Goal: Information Seeking & Learning: Learn about a topic

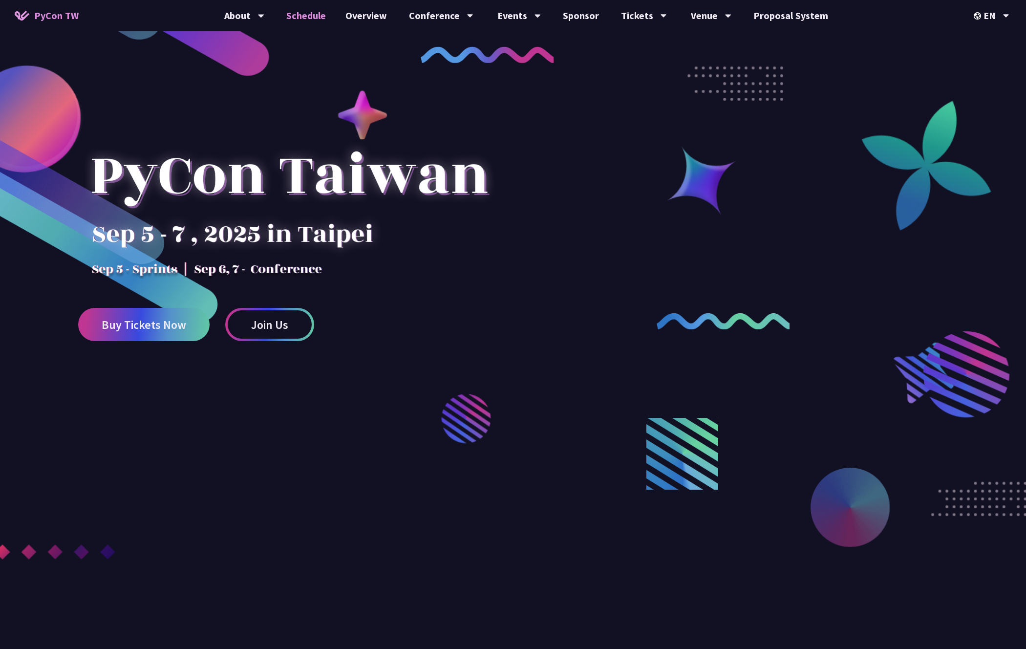
click at [299, 17] on link "Schedule" at bounding box center [306, 15] width 59 height 31
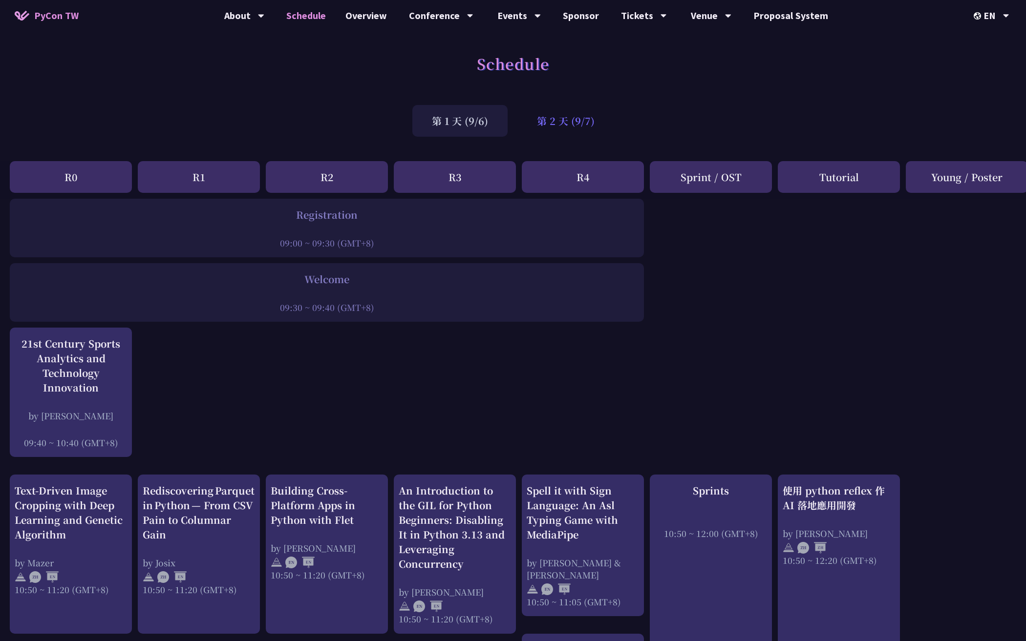
click at [557, 124] on div "第 2 天 (9/7)" at bounding box center [565, 121] width 97 height 32
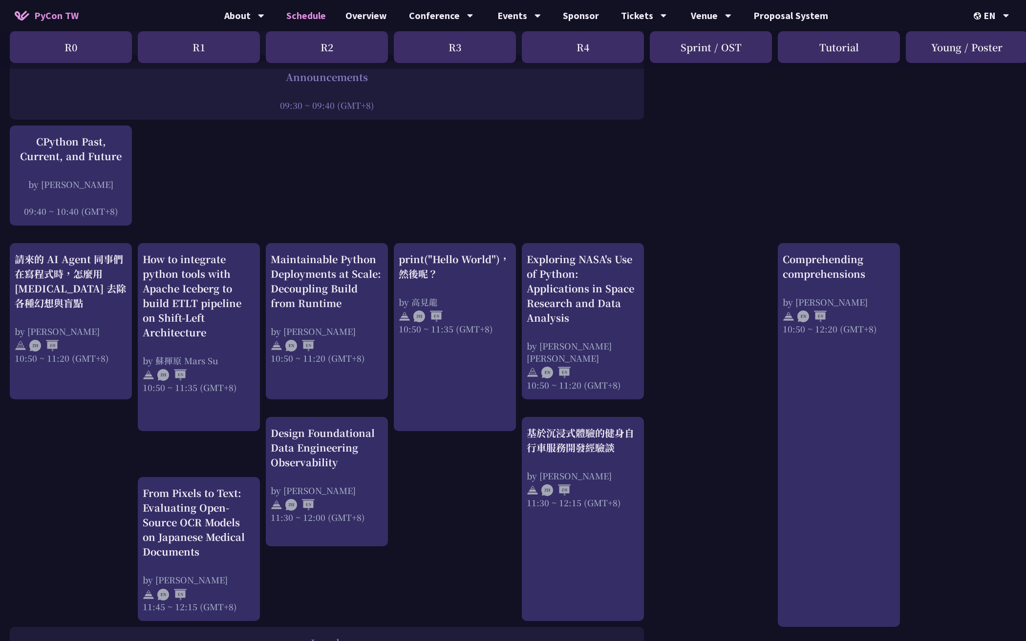
scroll to position [251, 0]
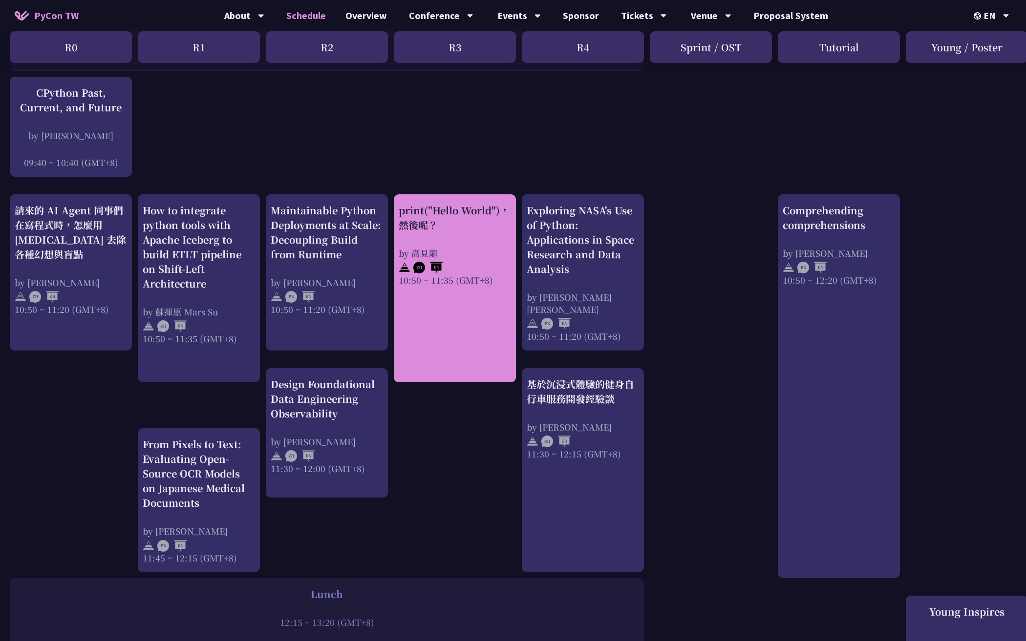
click at [458, 220] on div "print("Hello World")，然後呢？" at bounding box center [455, 217] width 112 height 29
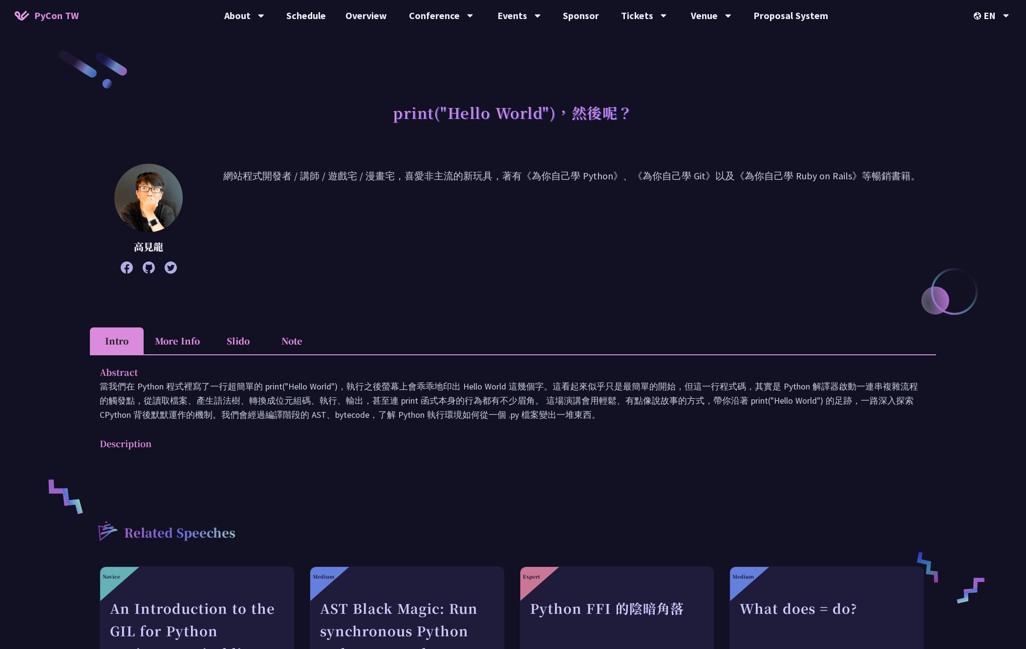
click at [416, 401] on p "當我們在 Python 程式裡寫了一行超簡單的 print("Hello World")，執行之後螢幕上會乖乖地印出 Hello World 這幾個字。這看起…" at bounding box center [513, 400] width 827 height 43
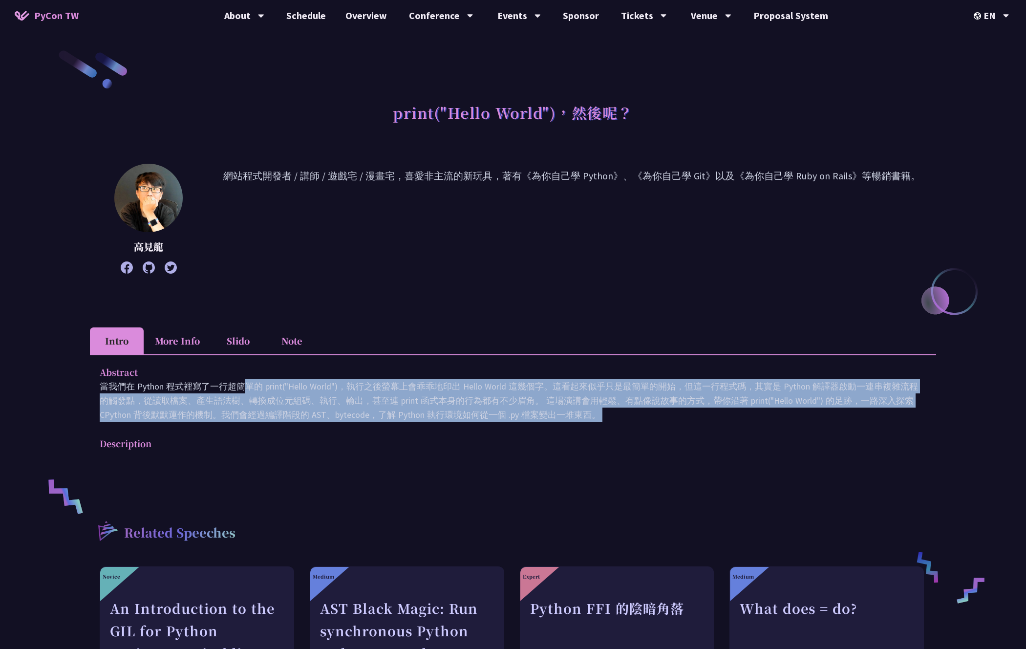
click at [416, 401] on p "當我們在 Python 程式裡寫了一行超簡單的 print("Hello World")，執行之後螢幕上會乖乖地印出 Hello World 這幾個字。這看起…" at bounding box center [513, 400] width 827 height 43
click at [453, 411] on p "當我們在 Python 程式裡寫了一行超簡單的 print("Hello World")，執行之後螢幕上會乖乖地印出 Hello World 這幾個字。這看起…" at bounding box center [513, 400] width 827 height 43
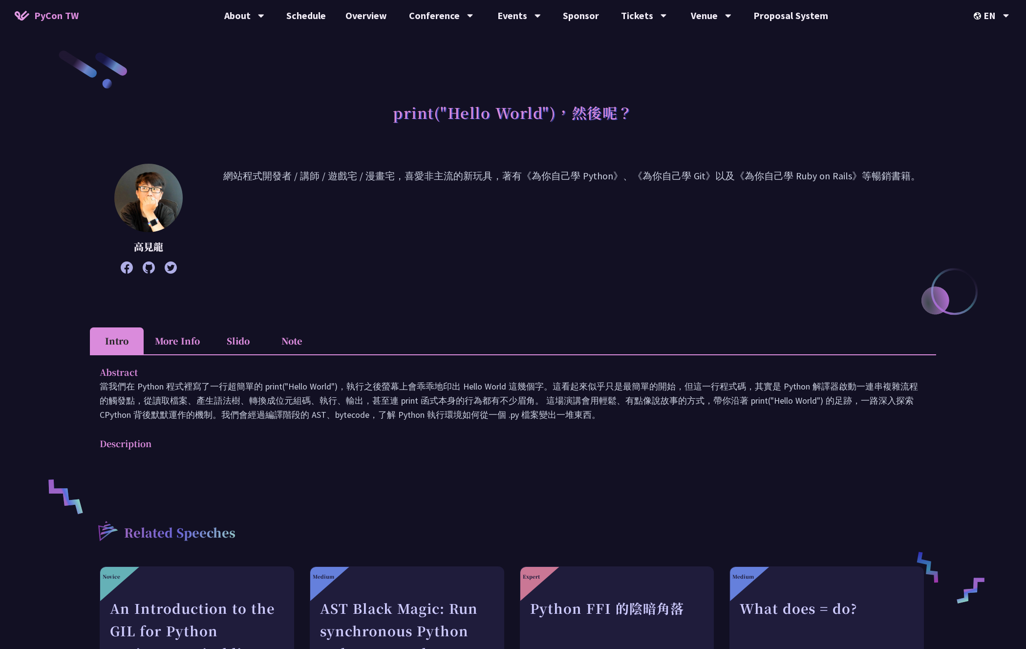
drag, startPoint x: 474, startPoint y: 416, endPoint x: 362, endPoint y: 398, distance: 113.9
click at [364, 398] on p "當我們在 Python 程式裡寫了一行超簡單的 print("Hello World")，執行之後螢幕上會乖乖地印出 Hello World 這幾個字。這看起…" at bounding box center [513, 400] width 827 height 43
click at [382, 394] on p "當我們在 Python 程式裡寫了一行超簡單的 print("Hello World")，執行之後螢幕上會乖乖地印出 Hello World 這幾個字。這看起…" at bounding box center [513, 400] width 827 height 43
click at [374, 393] on p "當我們在 Python 程式裡寫了一行超簡單的 print("Hello World")，執行之後螢幕上會乖乖地印出 Hello World 這幾個字。這看起…" at bounding box center [513, 400] width 827 height 43
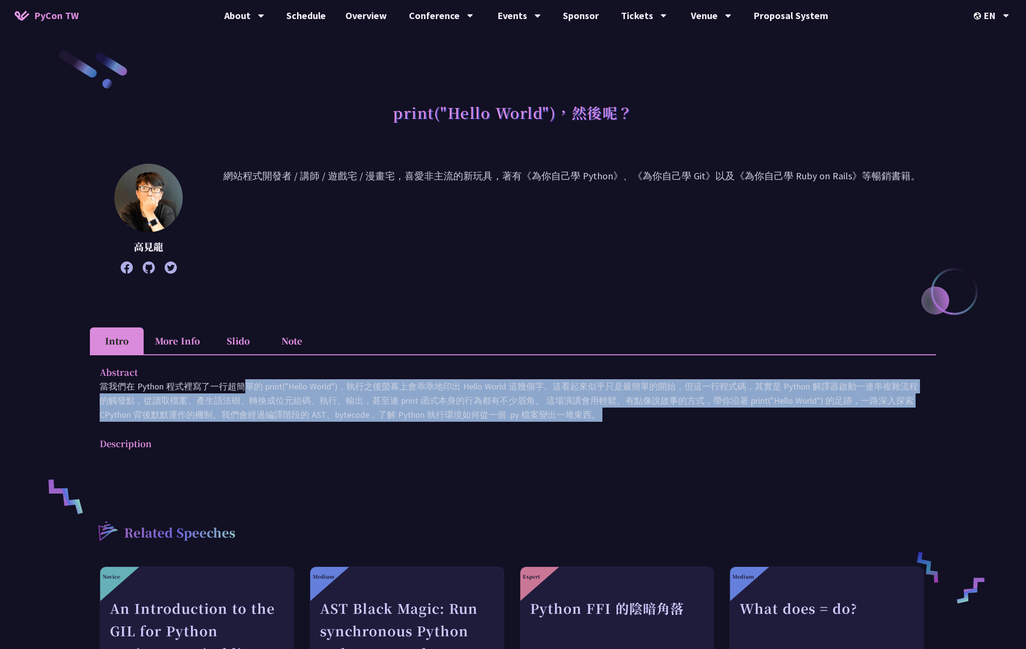
click at [374, 393] on p "當我們在 Python 程式裡寫了一行超簡單的 print("Hello World")，執行之後螢幕上會乖乖地印出 Hello World 這幾個字。這看起…" at bounding box center [513, 400] width 827 height 43
click at [416, 397] on p "當我們在 Python 程式裡寫了一行超簡單的 print("Hello World")，執行之後螢幕上會乖乖地印出 Hello World 這幾個字。這看起…" at bounding box center [513, 400] width 827 height 43
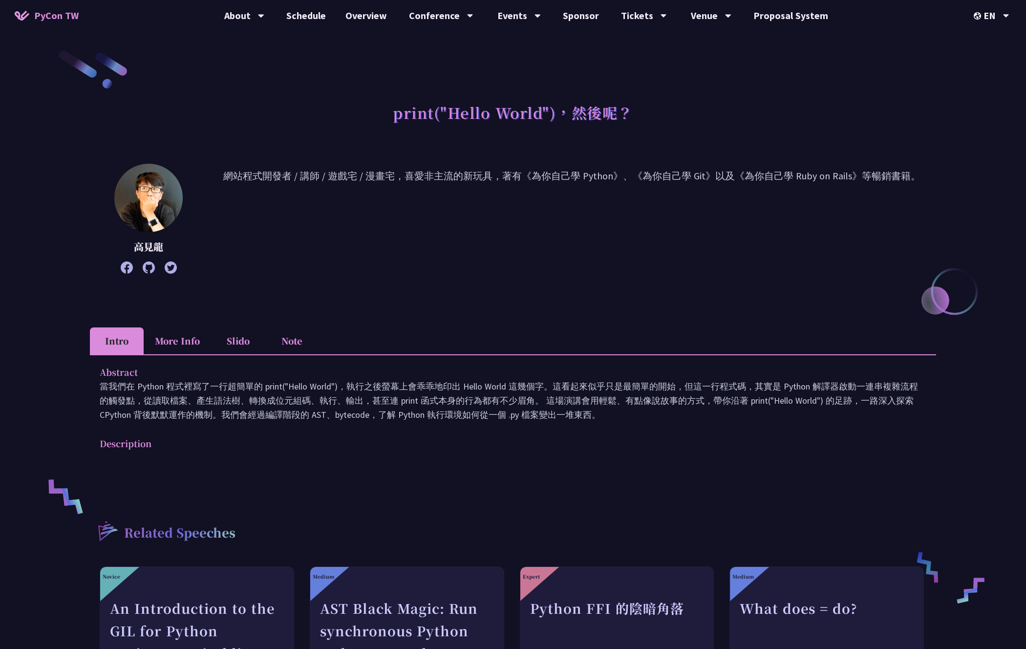
click at [440, 388] on p "當我們在 Python 程式裡寫了一行超簡單的 print("Hello World")，執行之後螢幕上會乖乖地印出 Hello World 這幾個字。這看起…" at bounding box center [513, 400] width 827 height 43
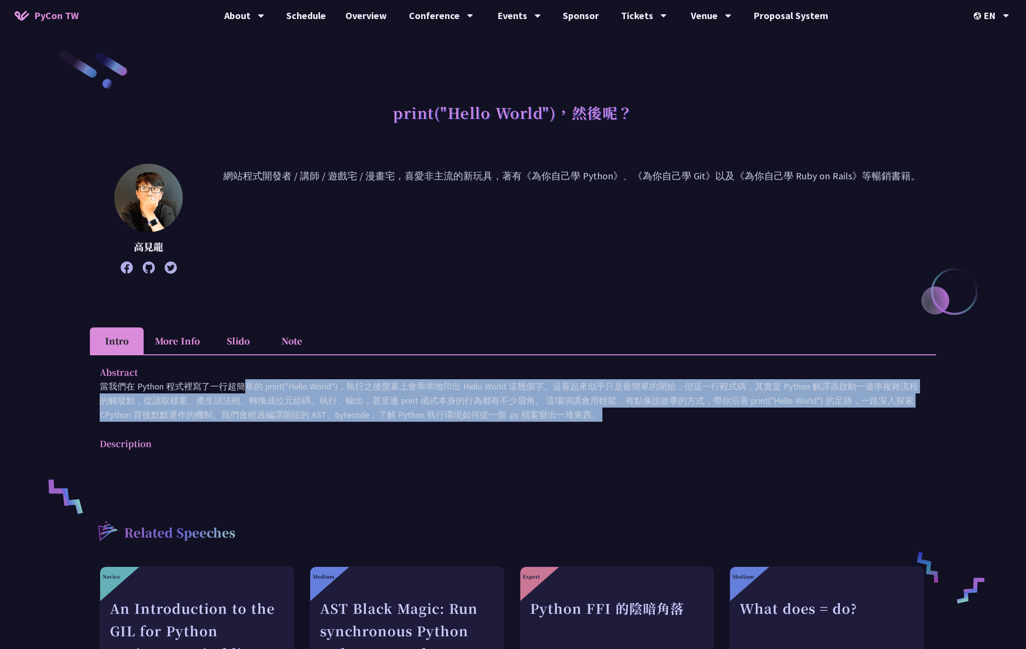
click at [440, 388] on p "當我們在 Python 程式裡寫了一行超簡單的 print("Hello World")，執行之後螢幕上會乖乖地印出 Hello World 這幾個字。這看起…" at bounding box center [513, 400] width 827 height 43
click at [456, 400] on p "當我們在 Python 程式裡寫了一行超簡單的 print("Hello World")，執行之後螢幕上會乖乖地印出 Hello World 這幾個字。這看起…" at bounding box center [513, 400] width 827 height 43
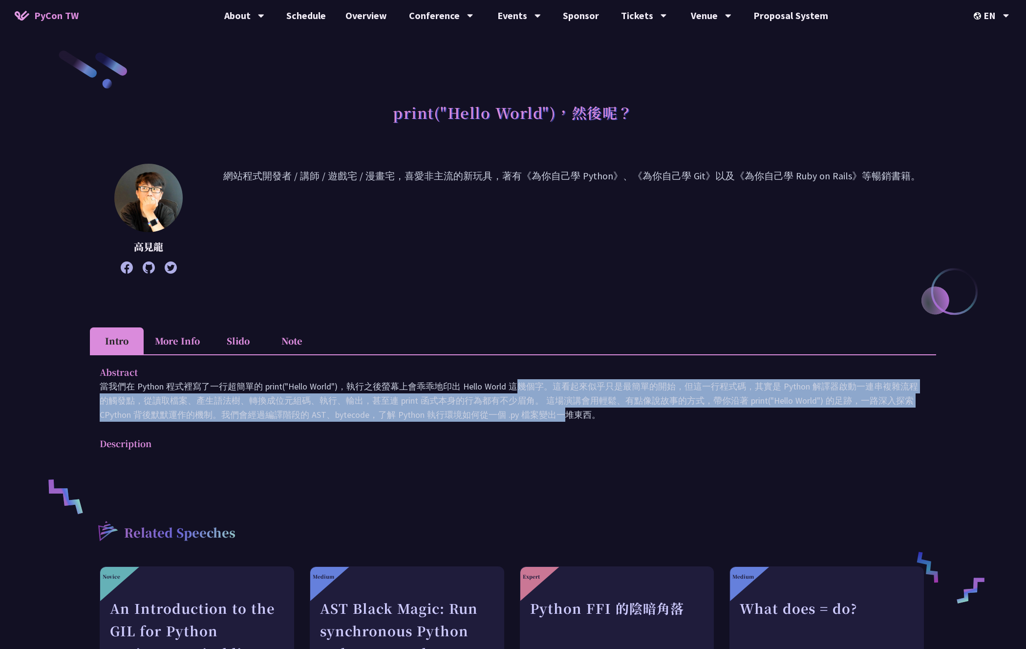
drag, startPoint x: 404, startPoint y: 386, endPoint x: 433, endPoint y: 422, distance: 46.5
click at [424, 421] on p "當我們在 Python 程式裡寫了一行超簡單的 print("Hello World")，執行之後螢幕上會乖乖地印出 Hello World 這幾個字。這看起…" at bounding box center [513, 400] width 827 height 43
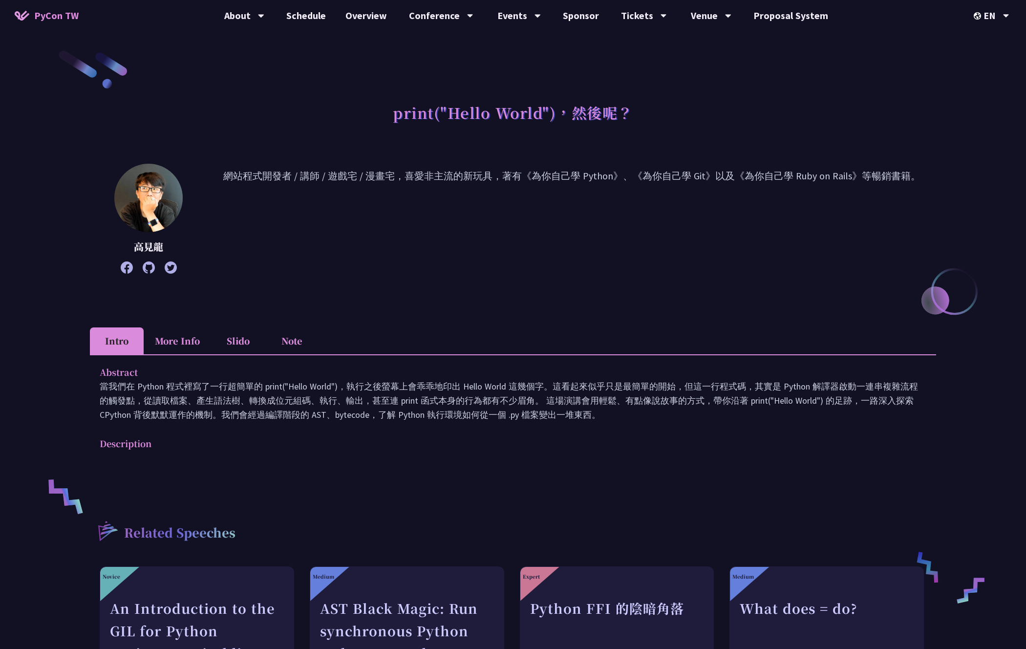
click at [447, 422] on div "Abstract 當我們在 Python 程式裡寫了一行超簡單的 print("Hello World")，執行之後螢幕上會乖乖地印出 Hello World…" at bounding box center [513, 414] width 846 height 121
click at [614, 183] on p "網站程式開發者 / 講師 / 遊戲宅 / 漫畫宅，喜愛非主流的新玩具，著有《為你自己學 Python》、《為你自己學 Git》以及《為你自己學 Ruby on…" at bounding box center [571, 219] width 729 height 100
click at [615, 181] on p "網站程式開發者 / 講師 / 遊戲宅 / 漫畫宅，喜愛非主流的新玩具，著有《為你自己學 Python》、《為你自己學 Git》以及《為你自己學 Ruby on…" at bounding box center [571, 219] width 729 height 100
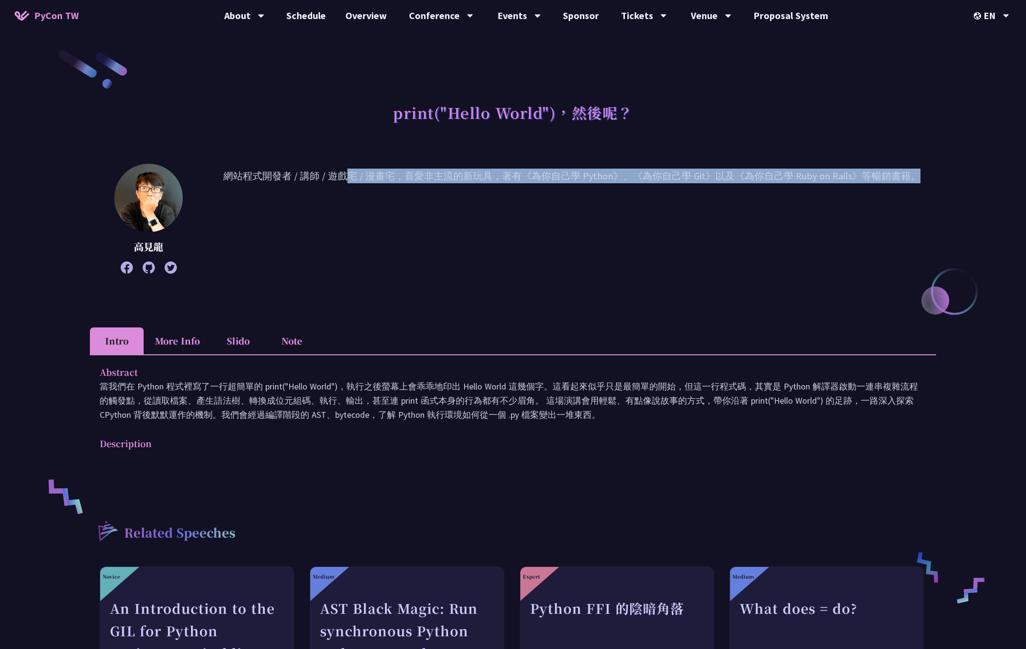
click at [615, 181] on p "網站程式開發者 / 講師 / 遊戲宅 / 漫畫宅，喜愛非主流的新玩具，著有《為你自己學 Python》、《為你自己學 Git》以及《為你自己學 Ruby on…" at bounding box center [571, 219] width 729 height 100
click at [644, 185] on p "網站程式開發者 / 講師 / 遊戲宅 / 漫畫宅，喜愛非主流的新玩具，著有《為你自己學 Python》、《為你自己學 Git》以及《為你自己學 Ruby on…" at bounding box center [571, 219] width 729 height 100
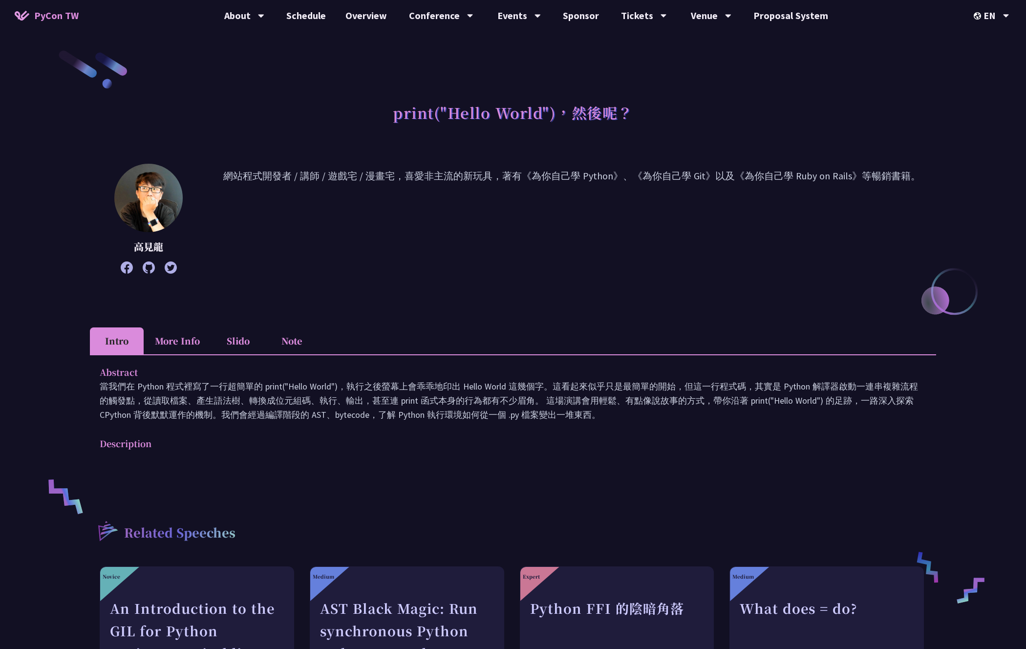
click at [428, 232] on p "網站程式開發者 / 講師 / 遊戲宅 / 漫畫宅，喜愛非主流的新玩具，著有《為你自己學 Python》、《為你自己學 Git》以及《為你自己學 Ruby on…" at bounding box center [571, 219] width 729 height 100
